Goal: Task Accomplishment & Management: Use online tool/utility

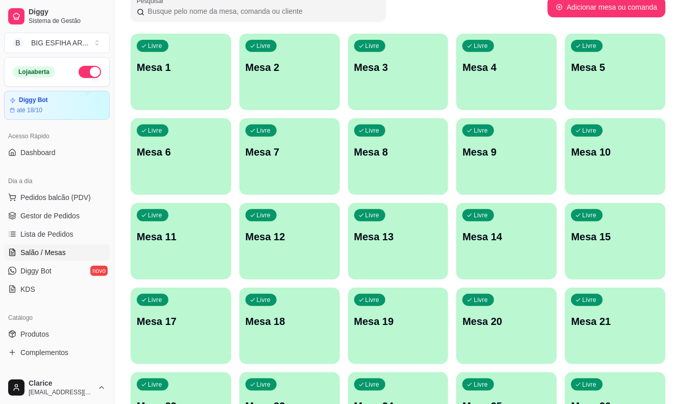
scroll to position [57, 0]
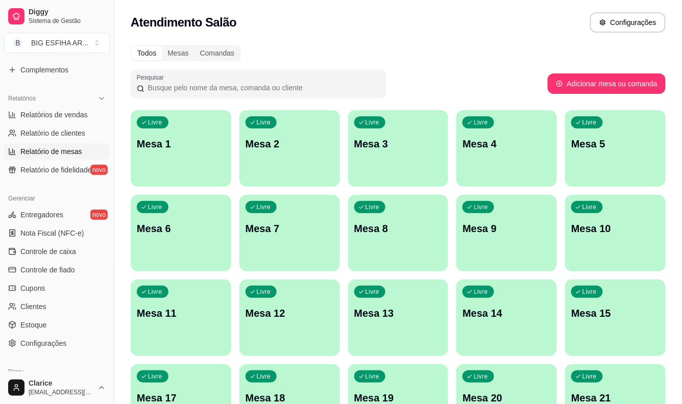
scroll to position [283, 0]
click at [52, 253] on span "Controle de caixa" at bounding box center [48, 251] width 56 height 10
